Goal: Learn about a topic

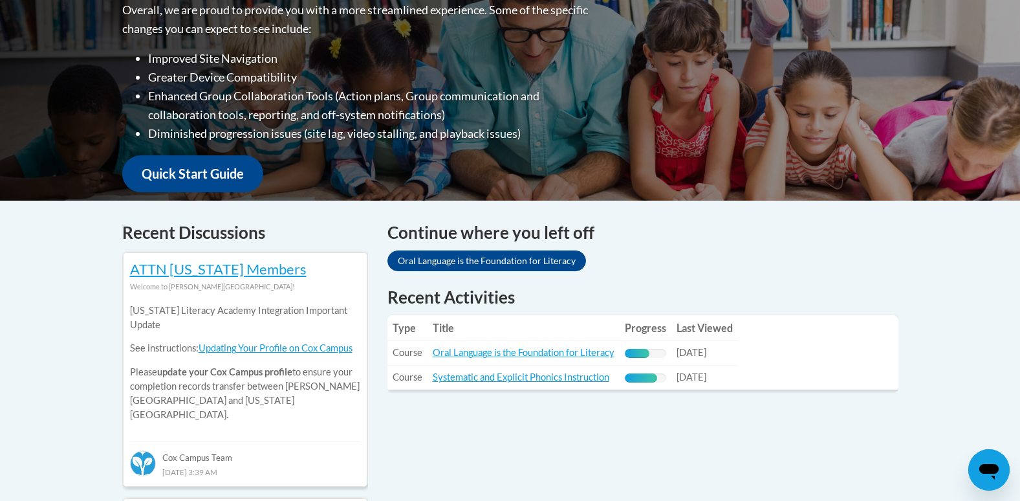
scroll to position [388, 0]
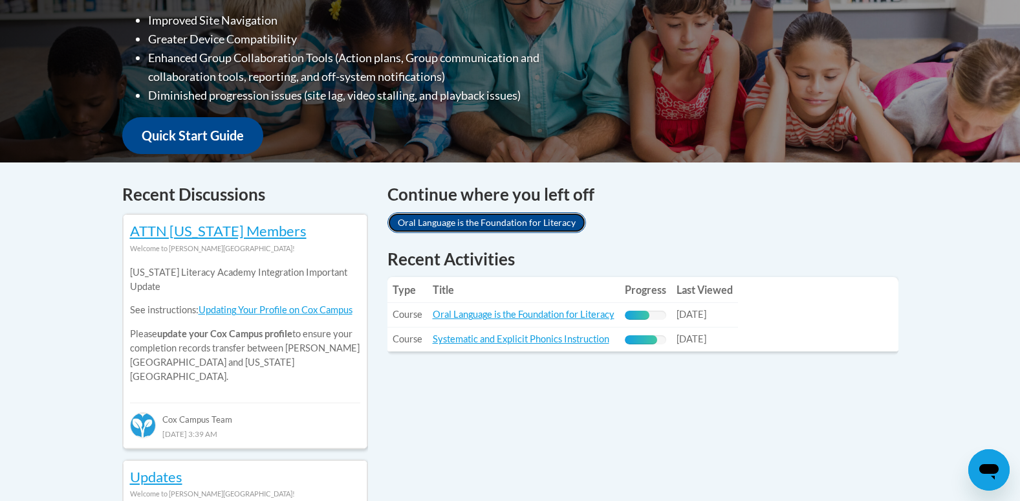
click at [502, 221] on link "Oral Language is the Foundation for Literacy" at bounding box center [487, 222] width 199 height 21
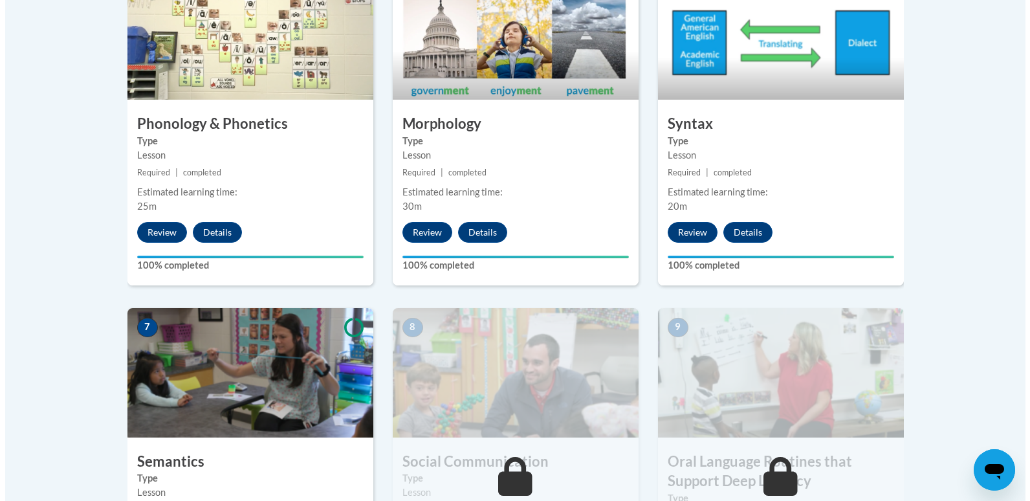
scroll to position [1035, 0]
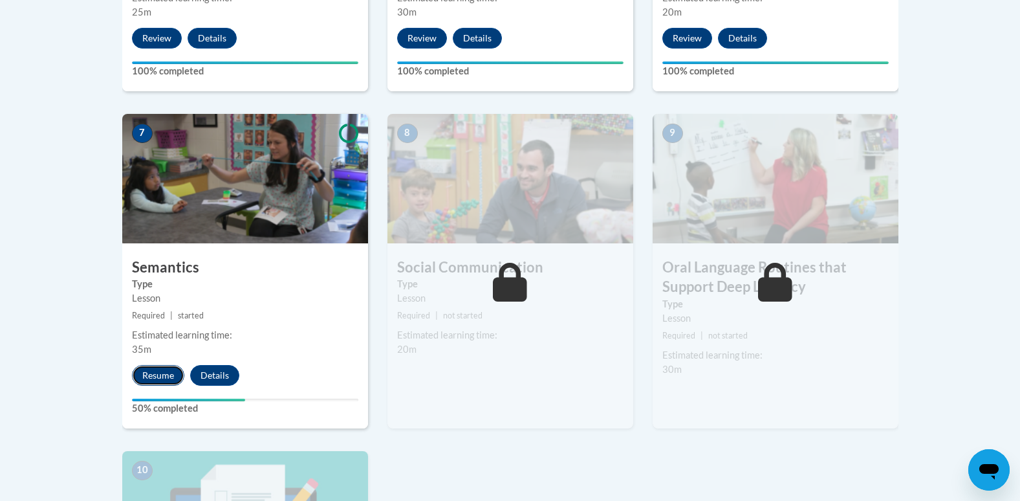
click at [146, 371] on button "Resume" at bounding box center [158, 375] width 52 height 21
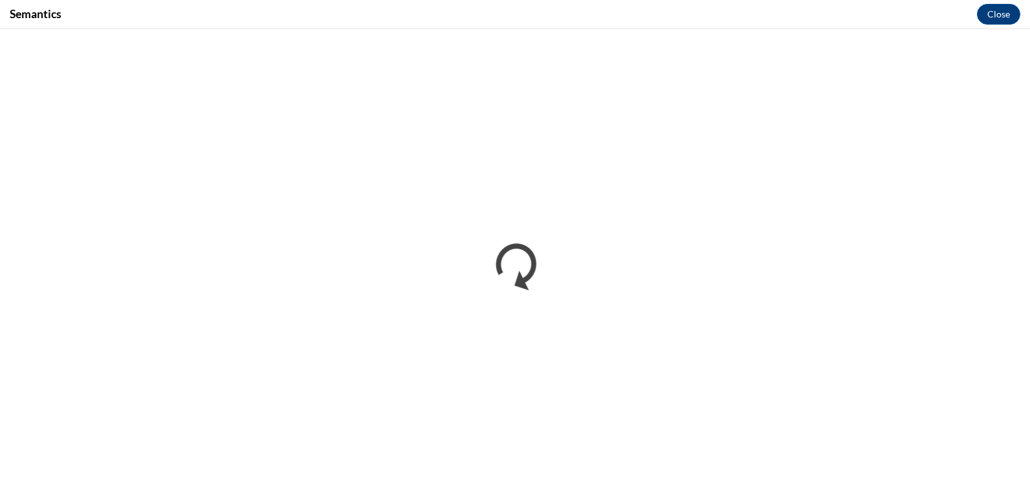
scroll to position [0, 0]
